Goal: Task Accomplishment & Management: Use online tool/utility

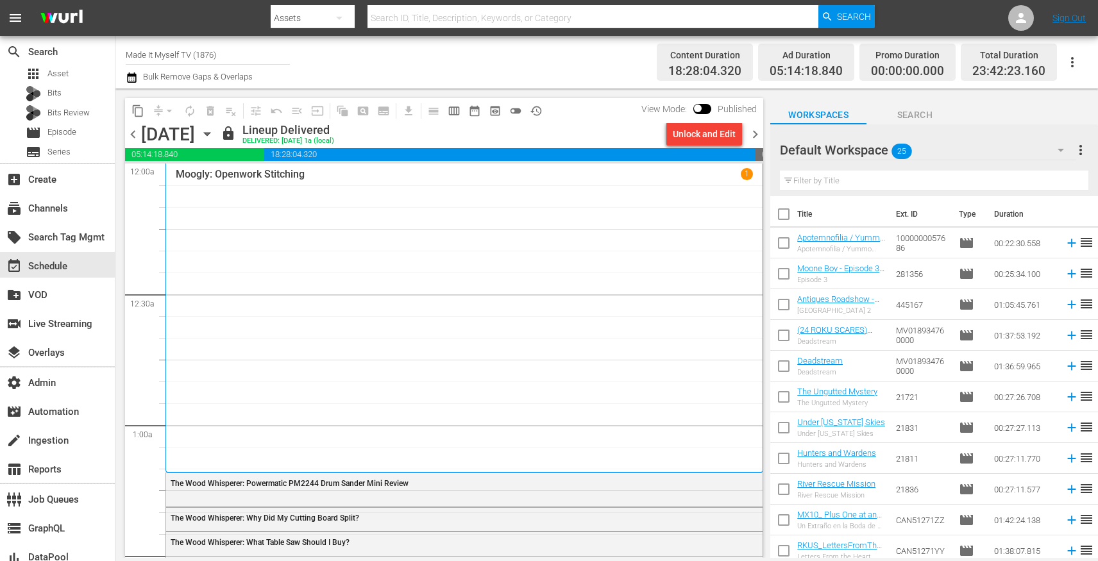
click at [180, 53] on input "Made It Myself TV (1876)" at bounding box center [208, 54] width 164 height 31
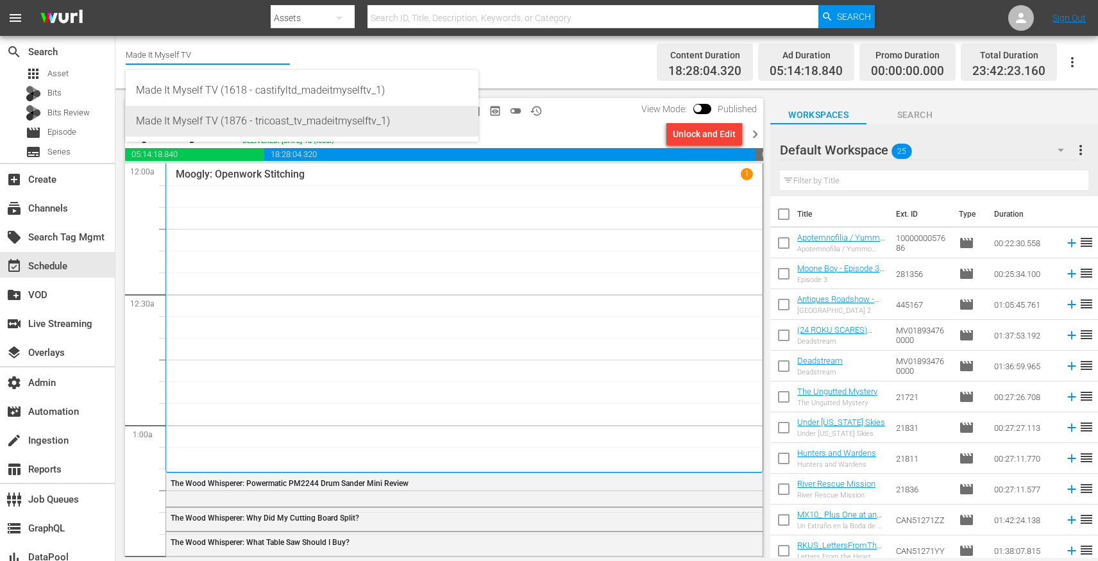
click at [212, 119] on div "Made It Myself TV (1876 - tricoast_tv_madeitmyselftv_1)" at bounding box center [302, 121] width 332 height 31
type input "Made It Myself TV (1876 - tricoast_tv_madeitmyselftv_1)"
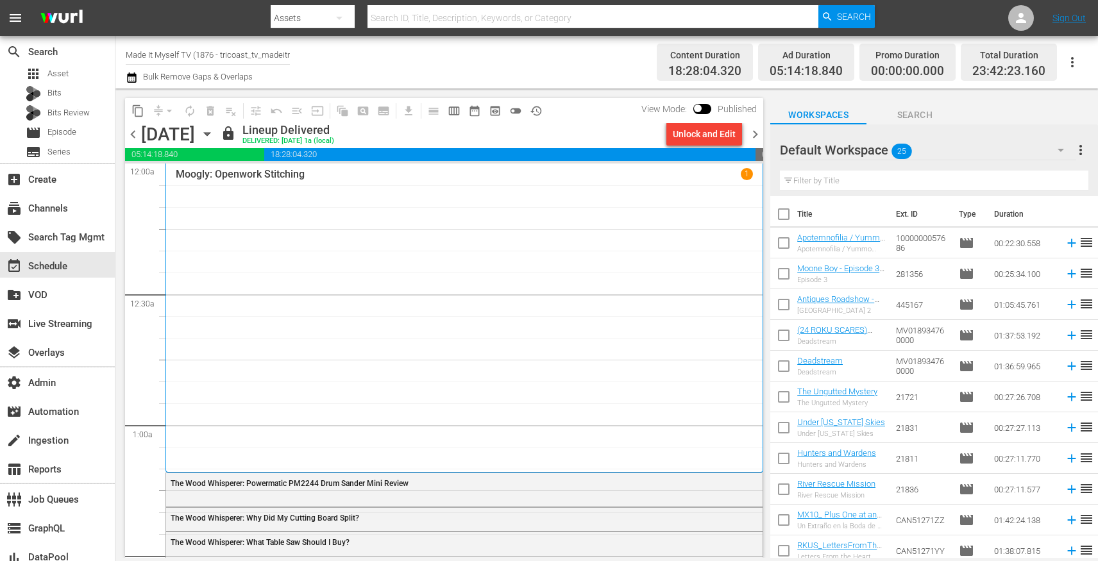
click at [242, 56] on input "Made It Myself TV (1876 - tricoast_tv_madeitmyselftv_1)" at bounding box center [208, 54] width 164 height 31
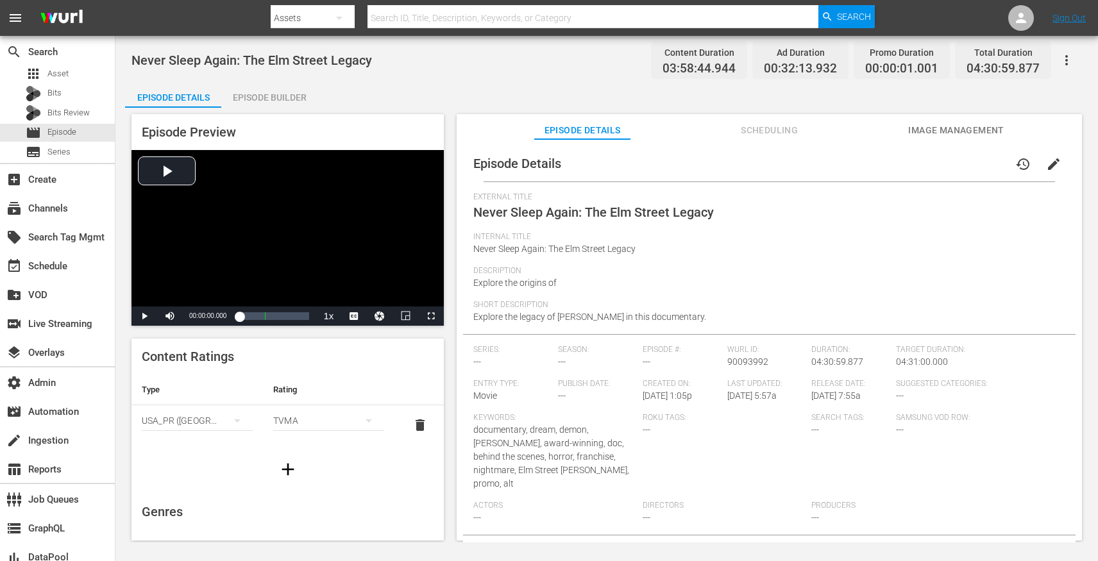
click at [1069, 64] on icon "button" at bounding box center [1066, 60] width 15 height 15
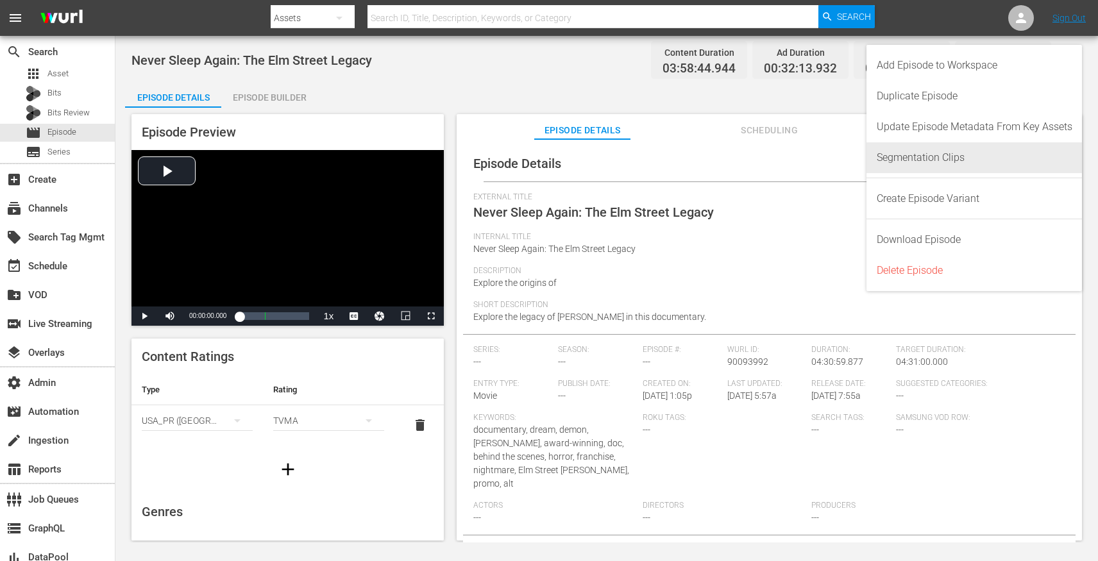
click at [926, 149] on div "Segmentation Clips" at bounding box center [975, 157] width 196 height 31
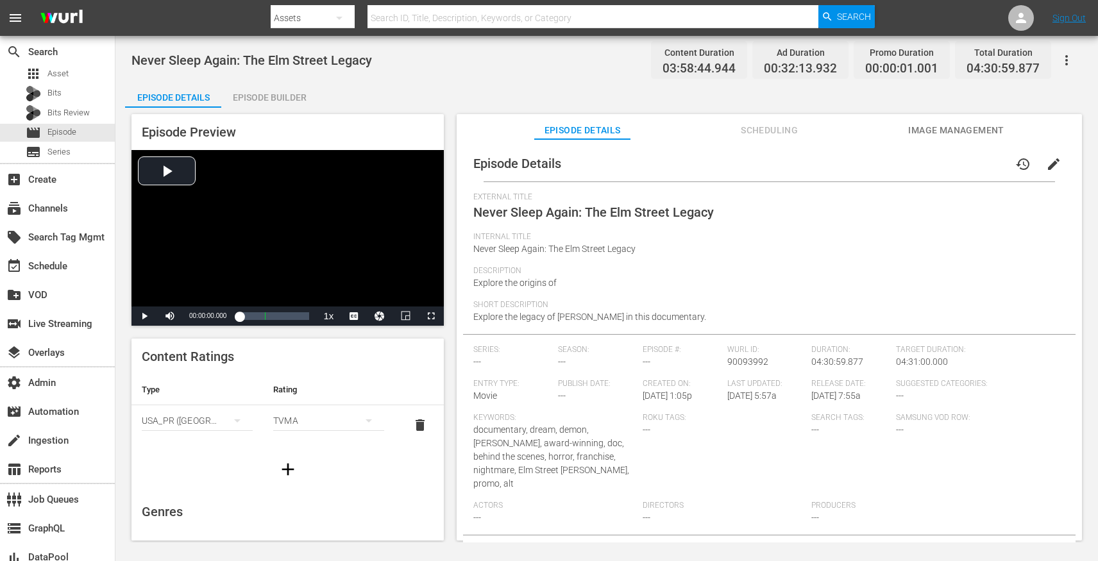
click at [286, 104] on div "Episode Builder" at bounding box center [269, 97] width 96 height 31
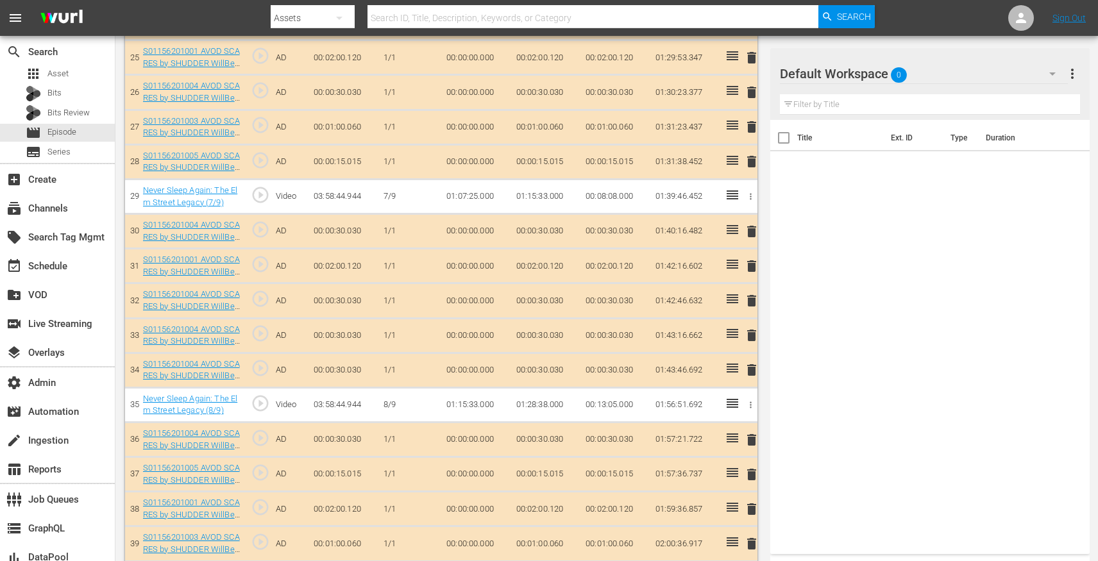
scroll to position [1350, 0]
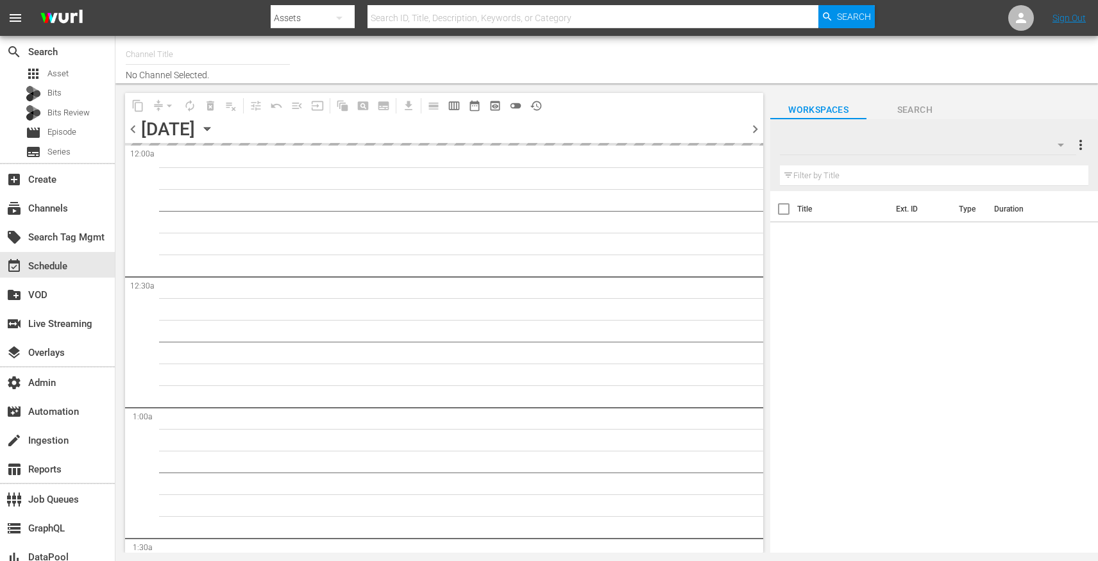
type input "Scares by Shudder (1566)"
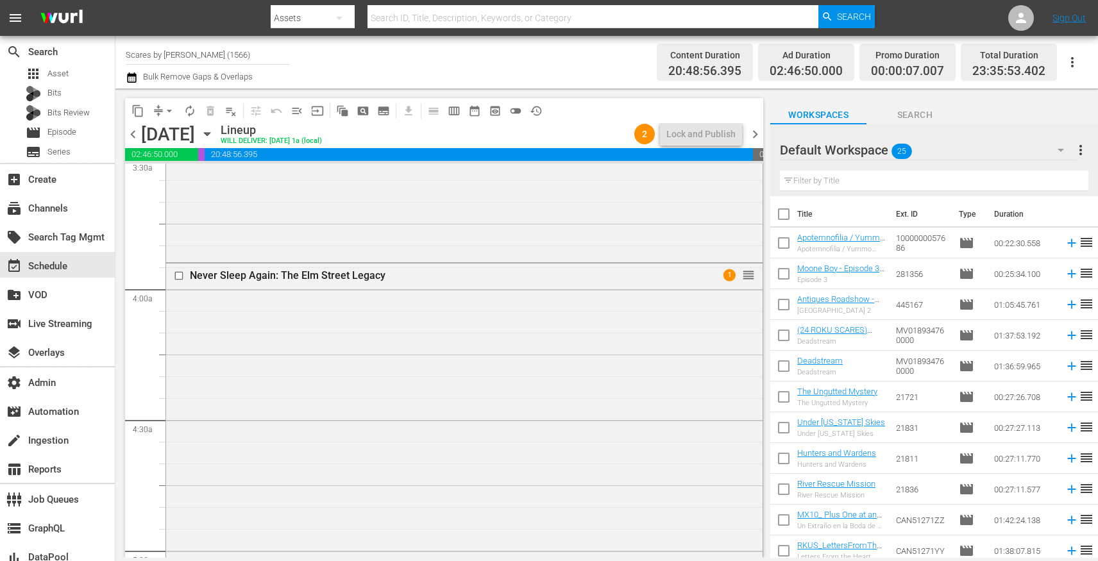
scroll to position [950, 0]
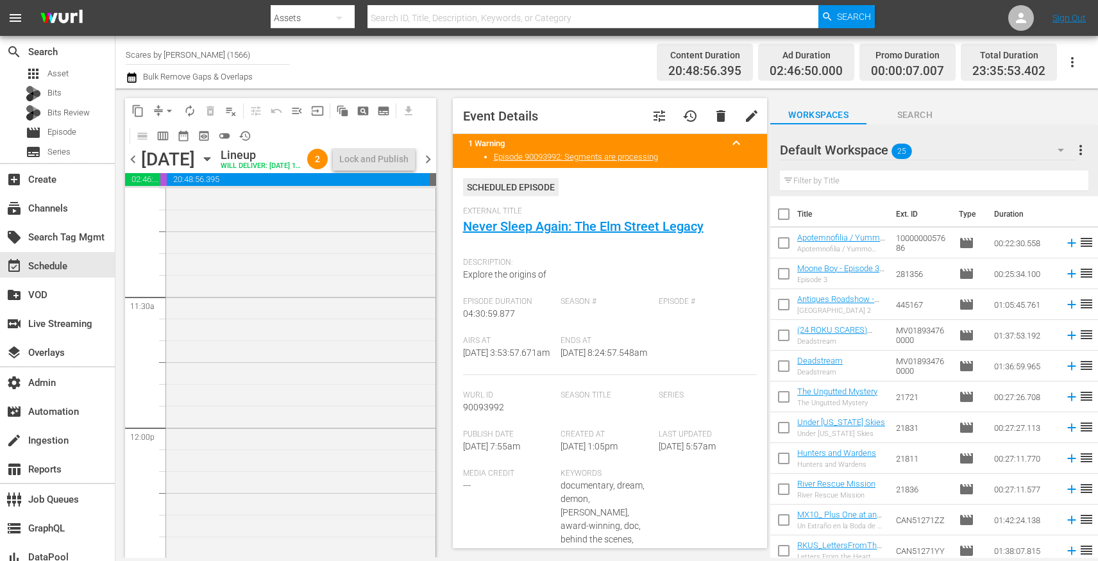
scroll to position [2603, 0]
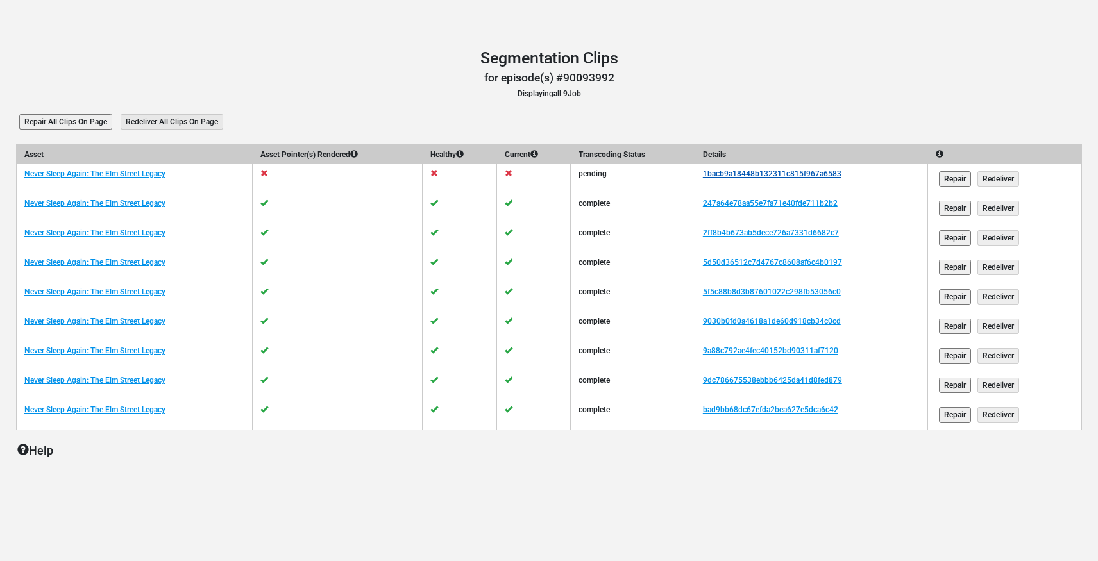
click at [735, 176] on link "1bacb9a18448b132311c815f967a6583" at bounding box center [772, 173] width 139 height 9
